Goal: Check status: Check status

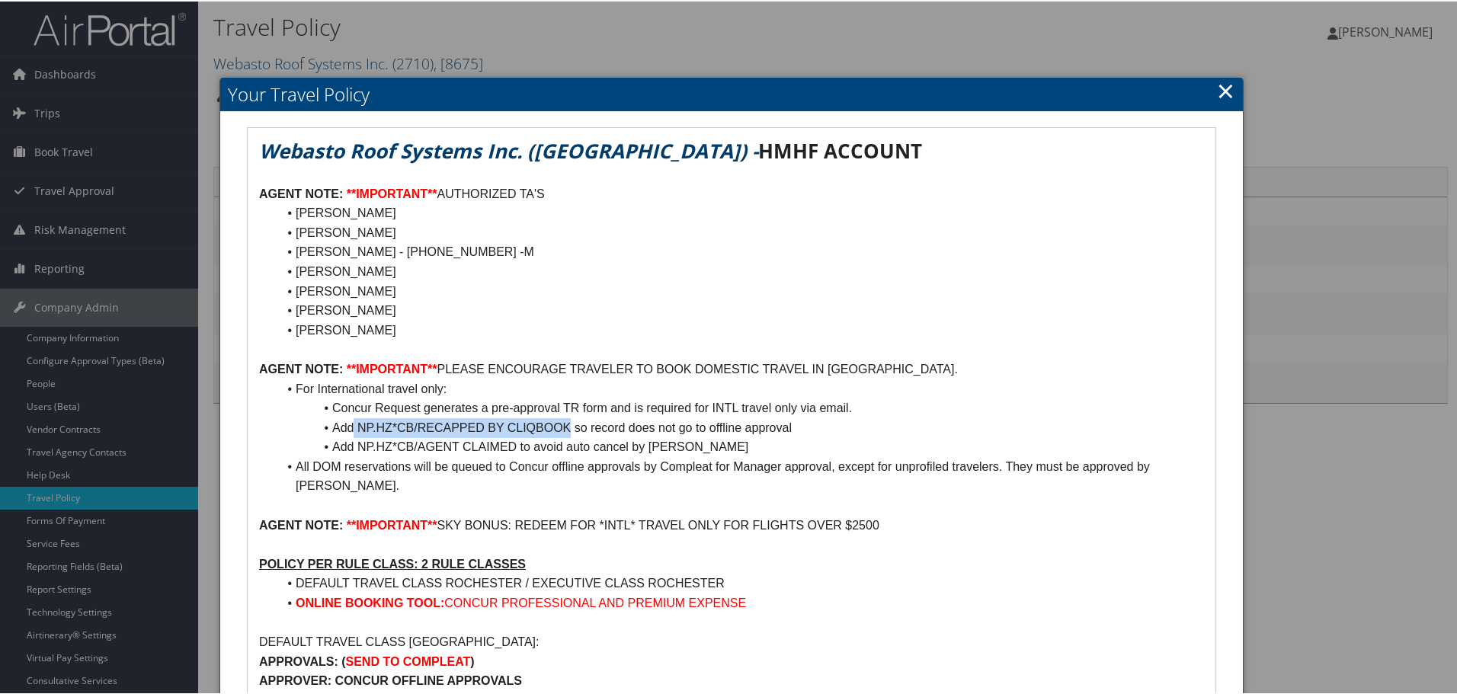
drag, startPoint x: 354, startPoint y: 423, endPoint x: 571, endPoint y: 422, distance: 216.4
click at [571, 422] on li "Add NP.HZ*CB/RECAPPED BY CLIQBOOK so record does not go to offline approval" at bounding box center [740, 427] width 927 height 20
copy li "NP.HZ*CB/RECAPPED BY CLIQBOOK"
drag, startPoint x: 361, startPoint y: 447, endPoint x: 515, endPoint y: 444, distance: 154.0
click at [515, 444] on li "Add NP.HZ*CB/AGENT CLAIMED to avoid auto cancel by [PERSON_NAME]" at bounding box center [740, 446] width 927 height 20
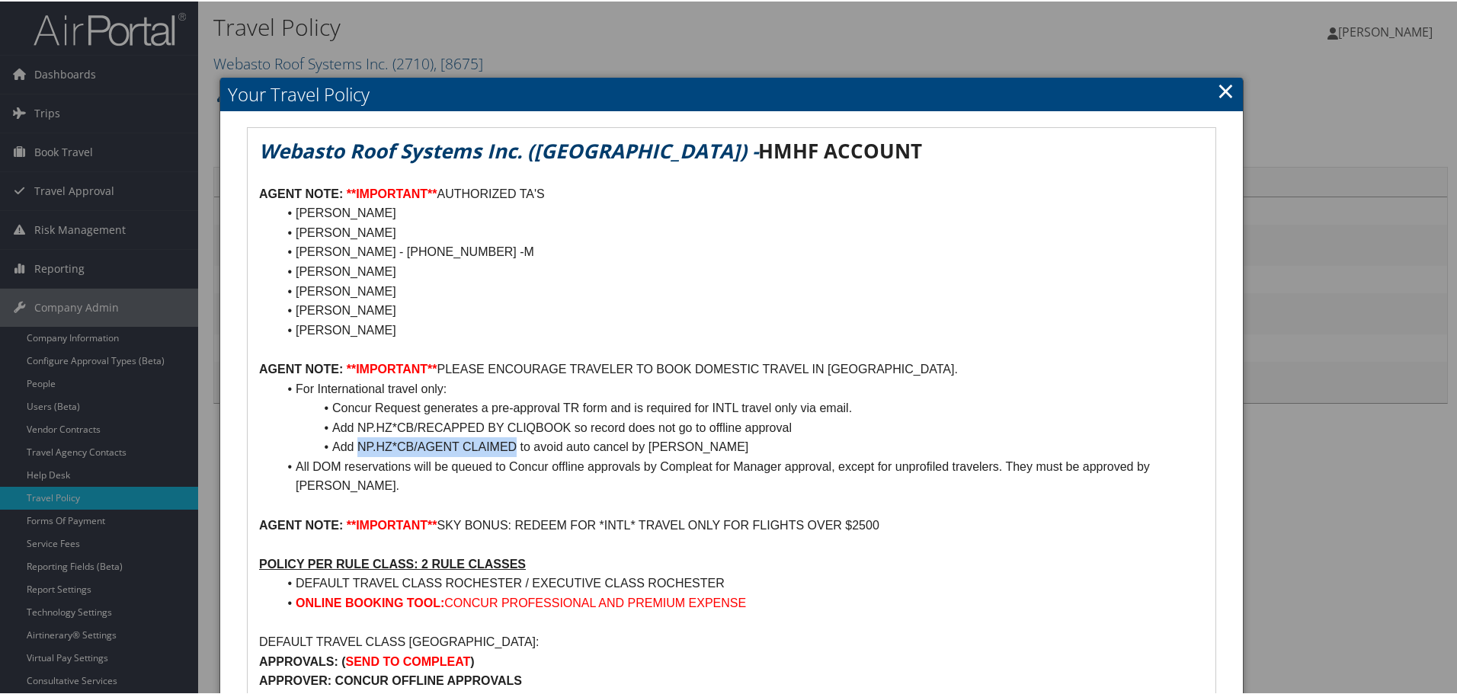
copy li "NP.HZ*CB/AGENT CLAIMED"
drag, startPoint x: 1221, startPoint y: 92, endPoint x: 1147, endPoint y: 82, distance: 74.7
click at [1221, 92] on link "×" at bounding box center [1226, 89] width 18 height 30
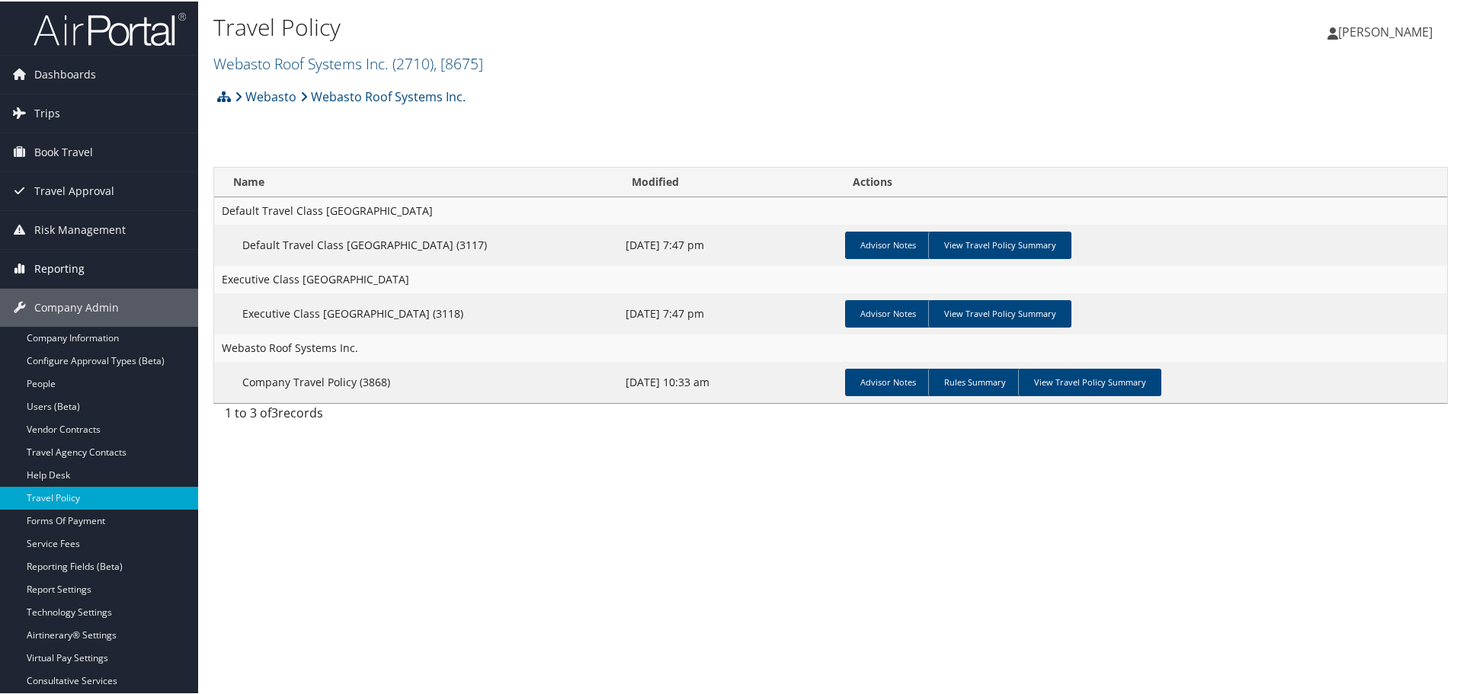
click at [75, 267] on span "Reporting" at bounding box center [59, 267] width 50 height 38
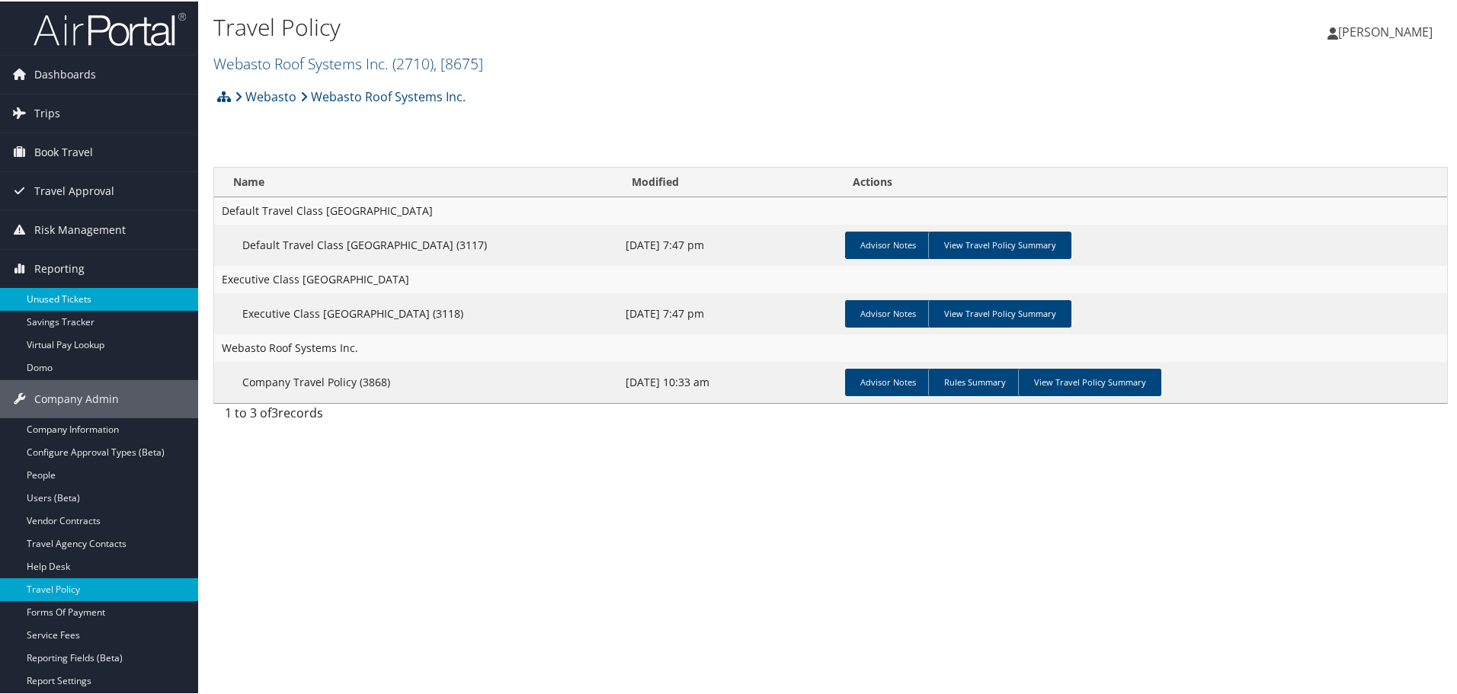
click at [75, 294] on link "Unused Tickets" at bounding box center [99, 298] width 198 height 23
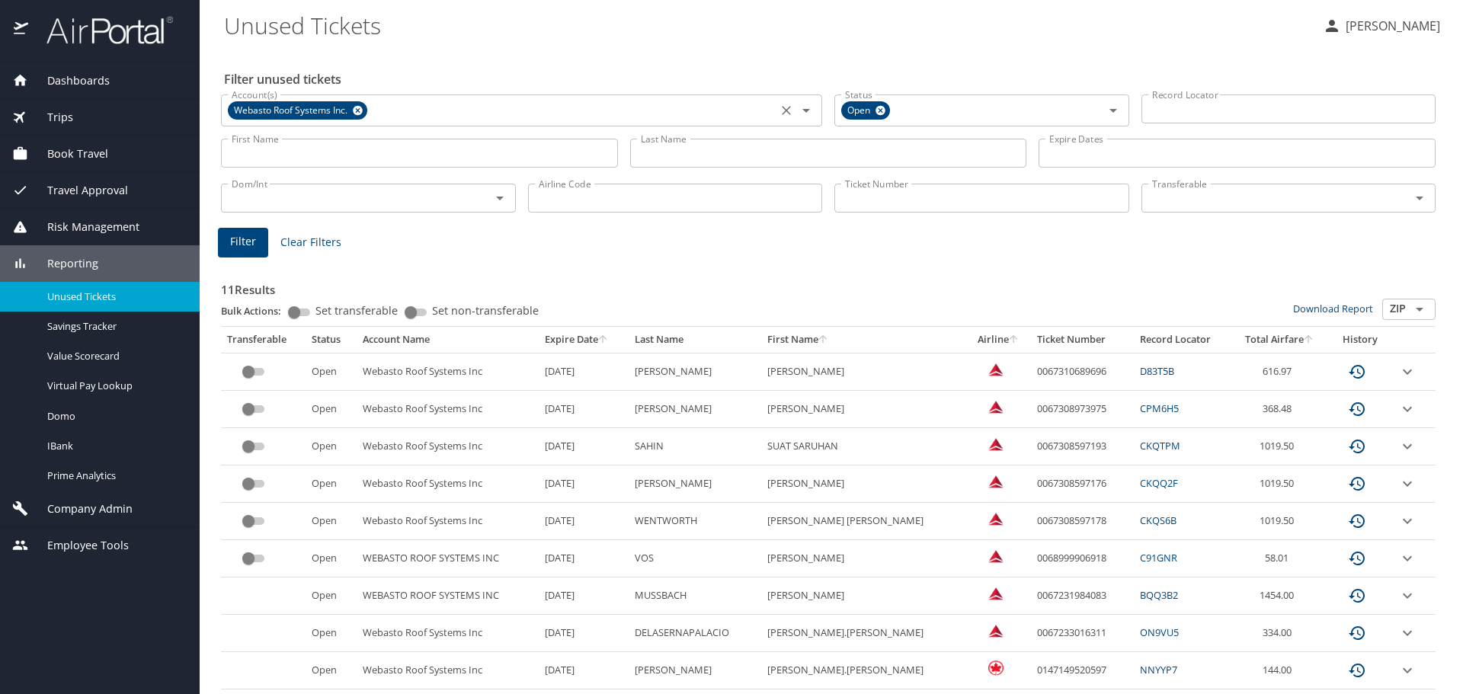
click at [358, 109] on icon at bounding box center [358, 111] width 10 height 10
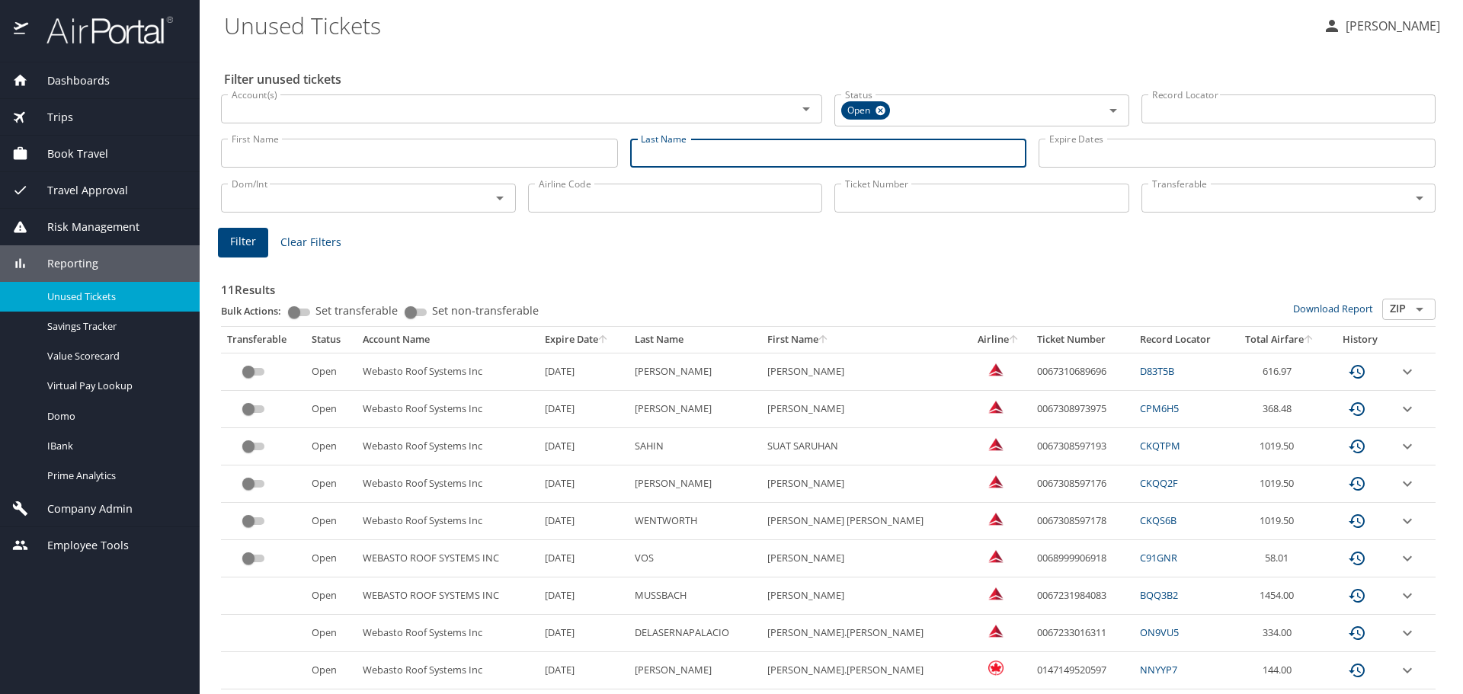
click at [841, 156] on input "Last Name" at bounding box center [828, 153] width 397 height 29
type input "spencley"
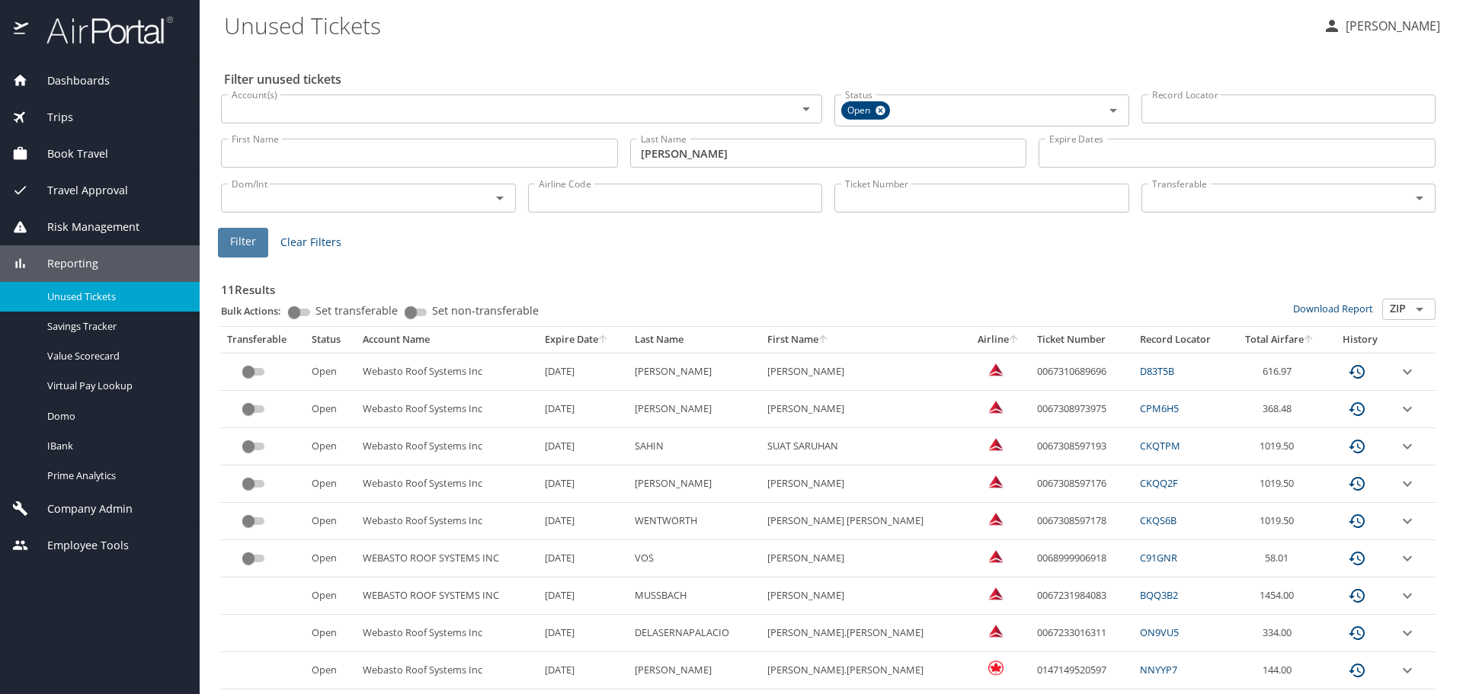
click at [233, 247] on span "Filter" at bounding box center [243, 241] width 26 height 19
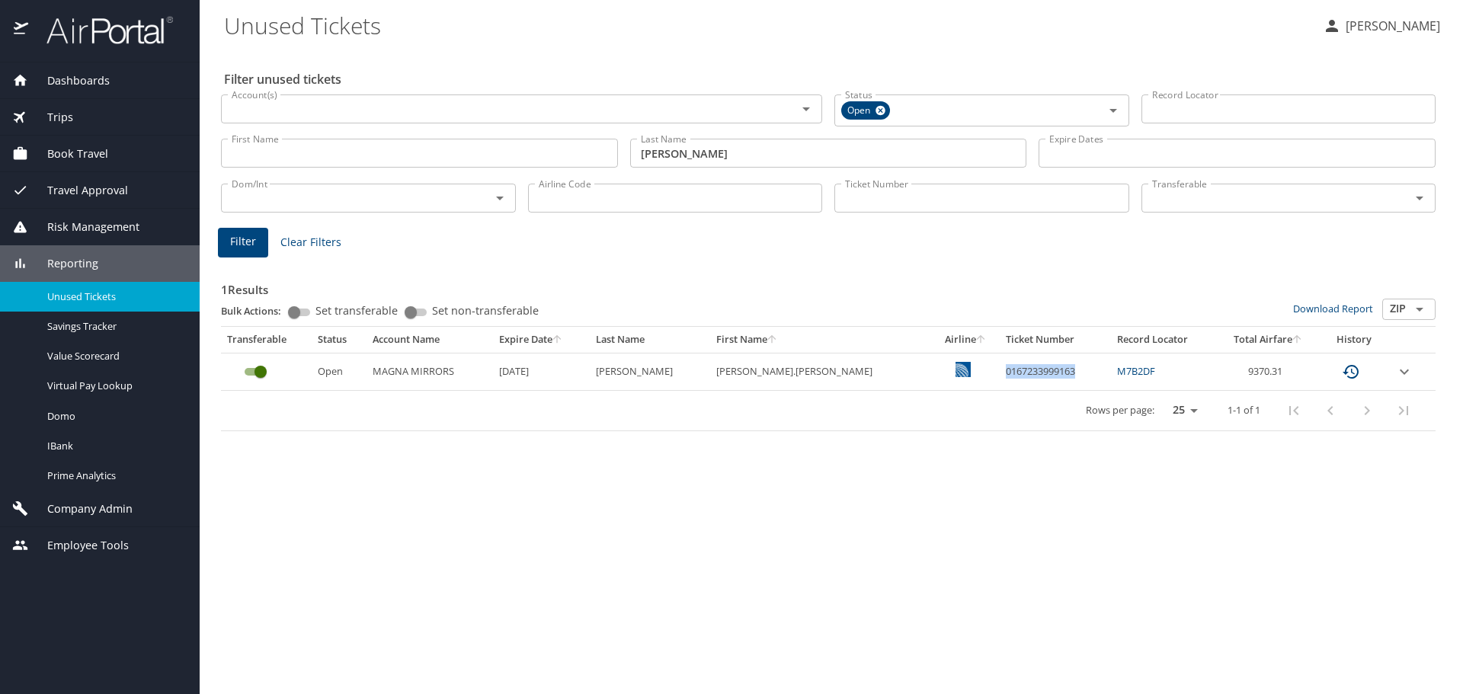
drag, startPoint x: 1014, startPoint y: 373, endPoint x: 938, endPoint y: 372, distance: 76.2
click at [1000, 372] on td "0167233999163" at bounding box center [1055, 371] width 111 height 37
copy td "0167233999163"
